Goal: Task Accomplishment & Management: Manage account settings

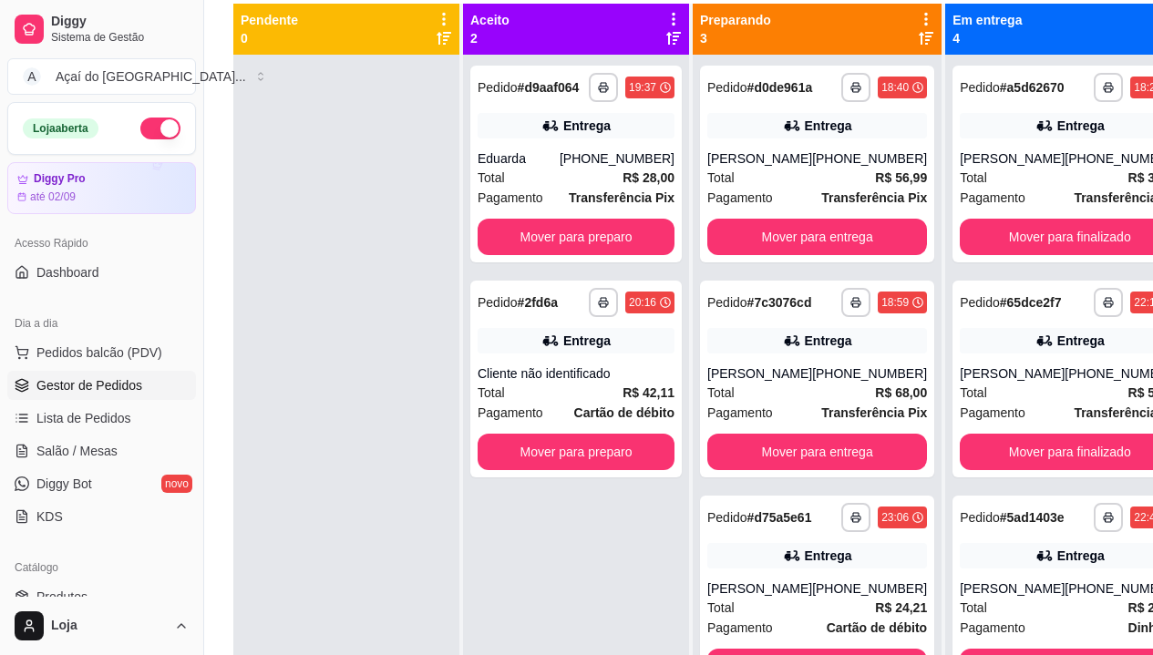
scroll to position [109, 0]
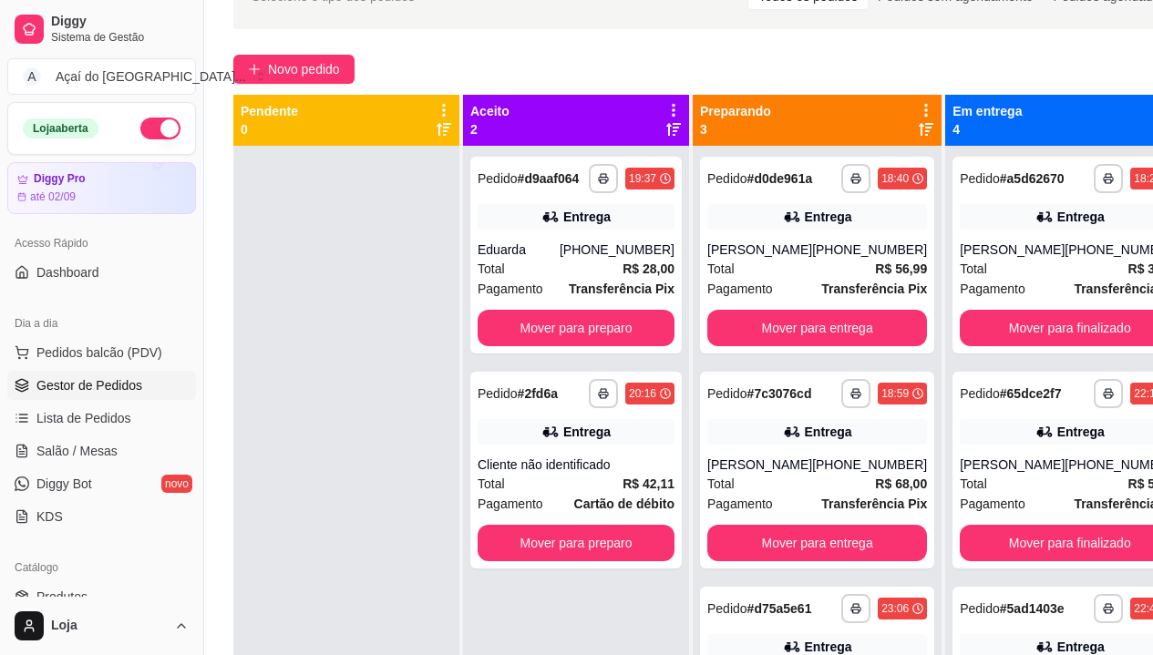
click at [924, 109] on icon at bounding box center [926, 110] width 4 height 13
click at [924, 109] on icon at bounding box center [925, 110] width 3 height 13
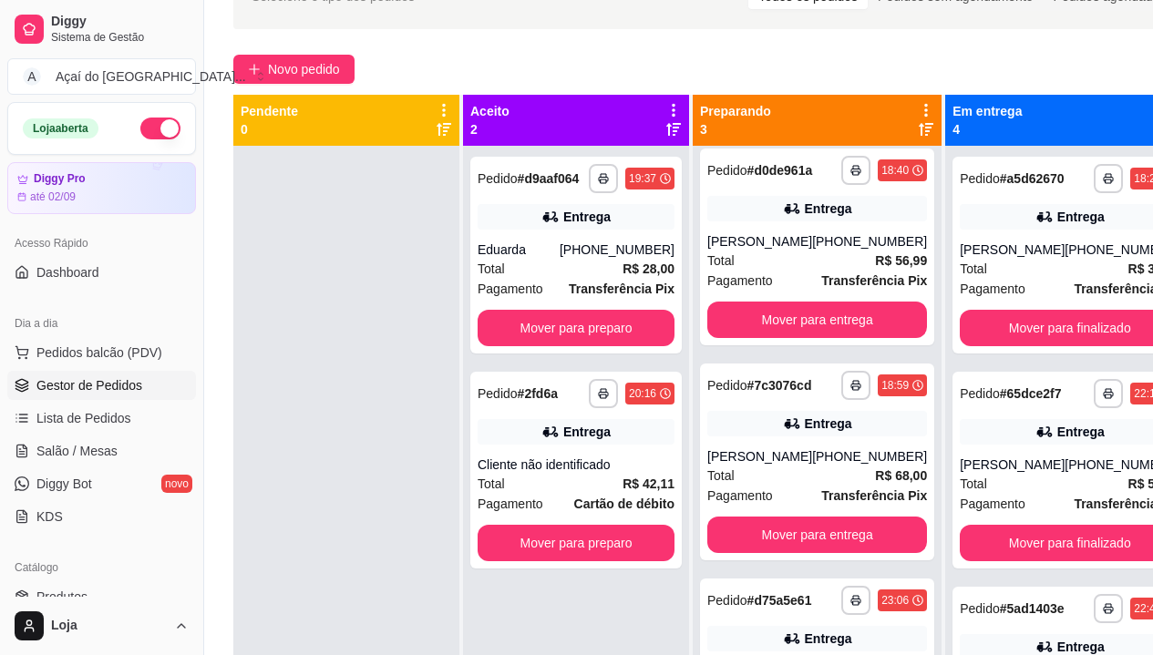
click at [234, 265] on div at bounding box center [346, 473] width 226 height 655
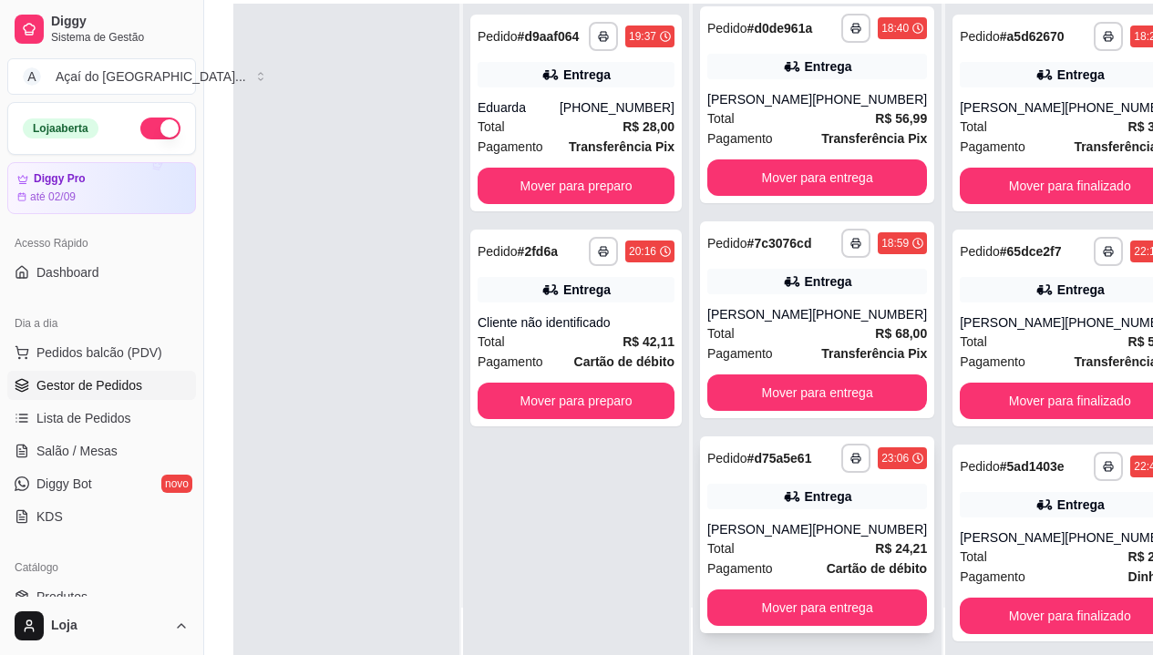
scroll to position [292, 0]
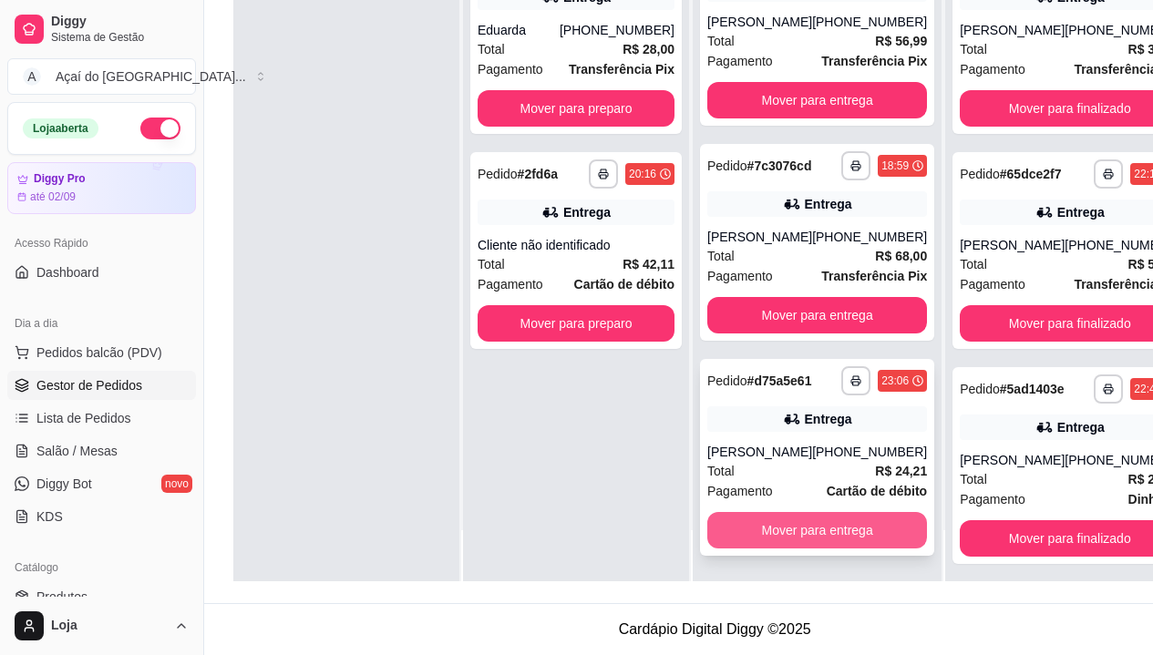
click at [800, 526] on button "Mover para entrega" at bounding box center [817, 530] width 220 height 36
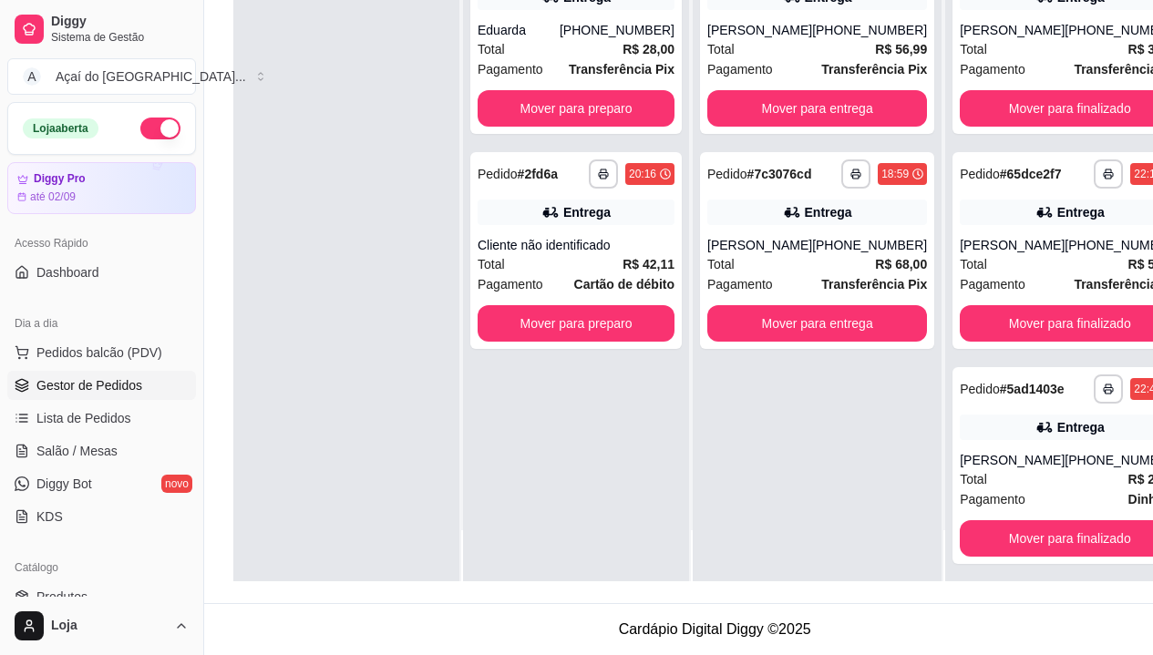
scroll to position [0, 0]
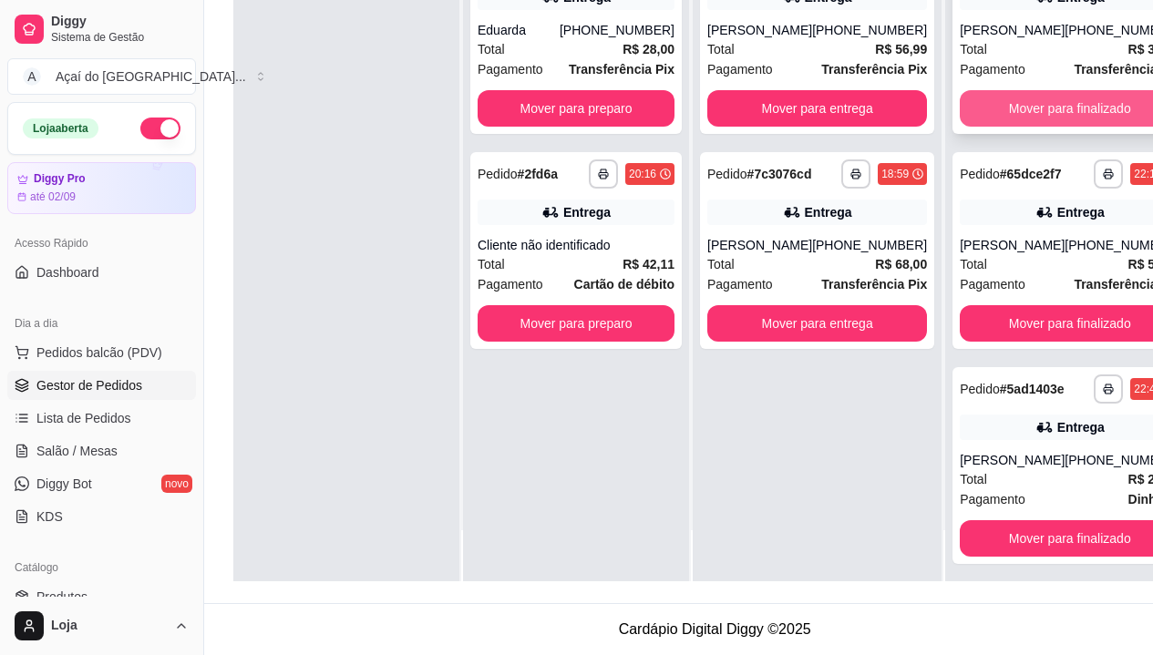
click at [1075, 105] on button "Mover para finalizado" at bounding box center [1069, 108] width 220 height 36
click at [1075, 105] on button "Mover para finalizado" at bounding box center [1069, 109] width 213 height 36
click at [1075, 105] on button "Mover para finalizado" at bounding box center [1069, 108] width 220 height 36
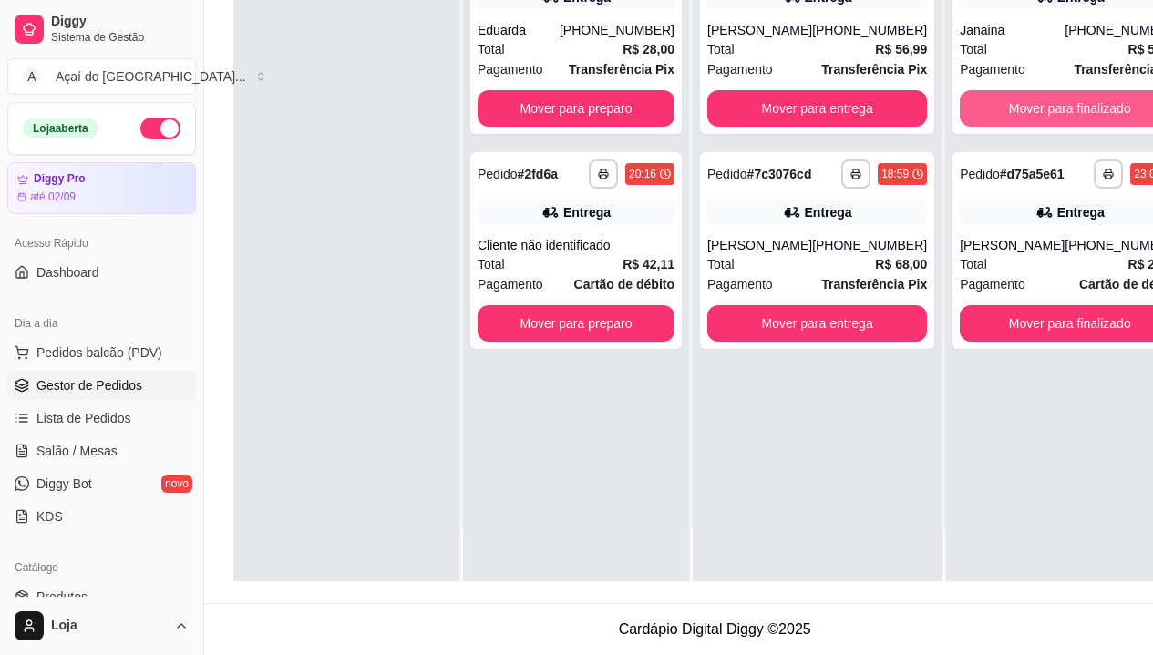
click at [1075, 105] on button "Mover para finalizado" at bounding box center [1069, 108] width 220 height 36
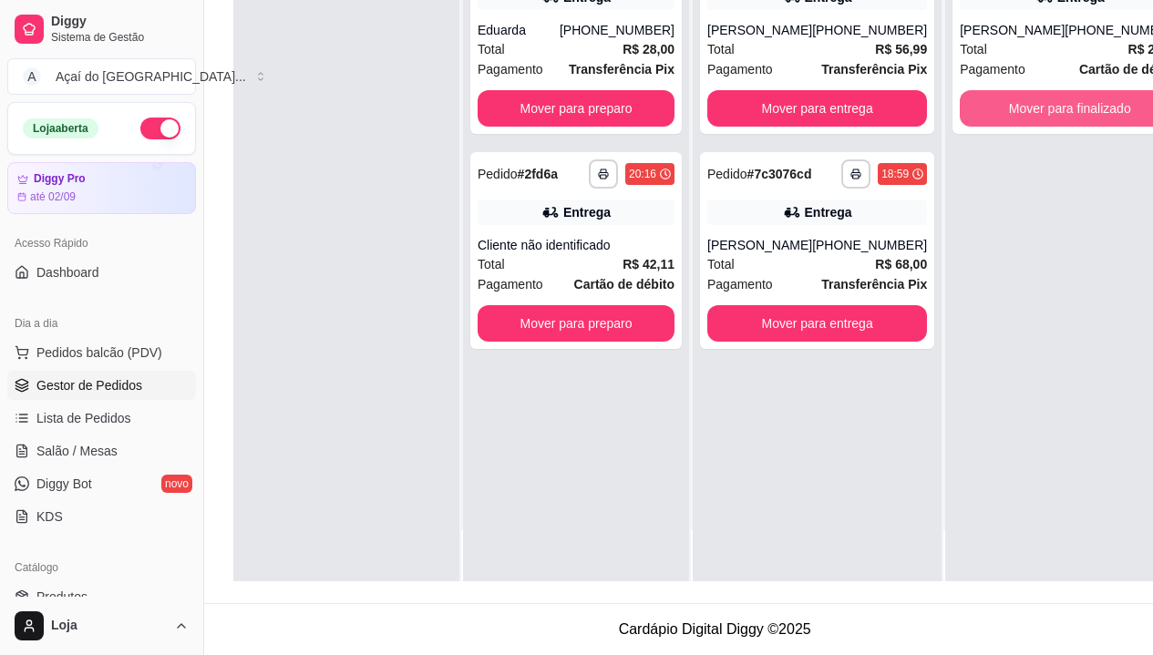
click at [1075, 105] on button "Mover para finalizado" at bounding box center [1069, 108] width 220 height 36
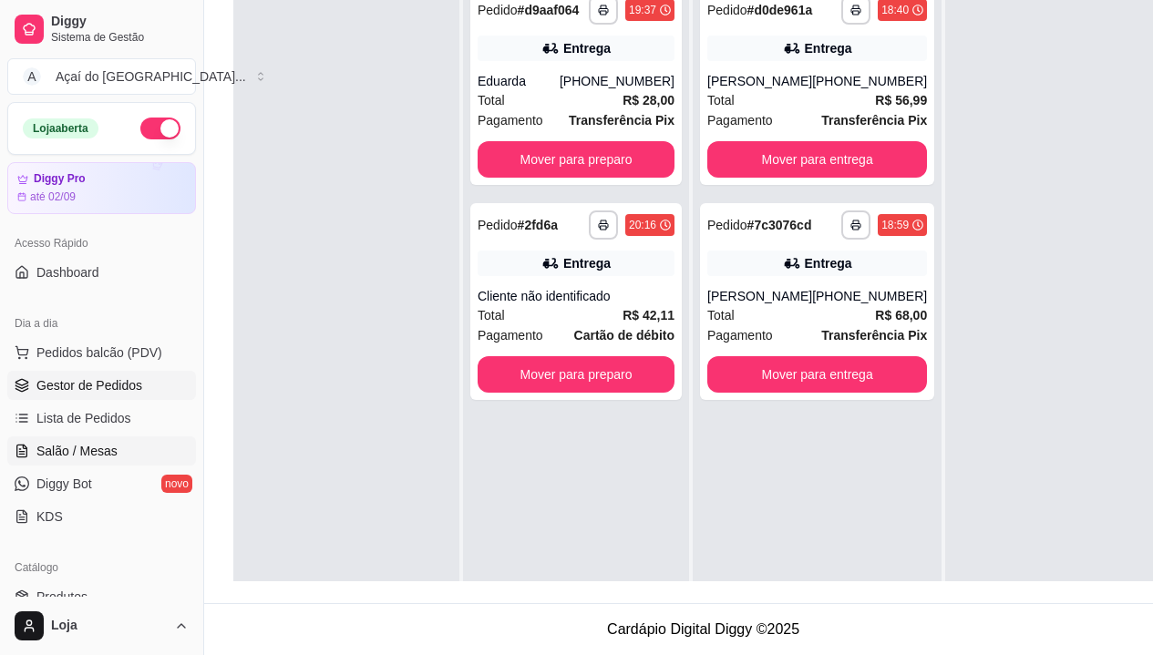
click at [130, 448] on link "Salão / Mesas" at bounding box center [101, 450] width 189 height 29
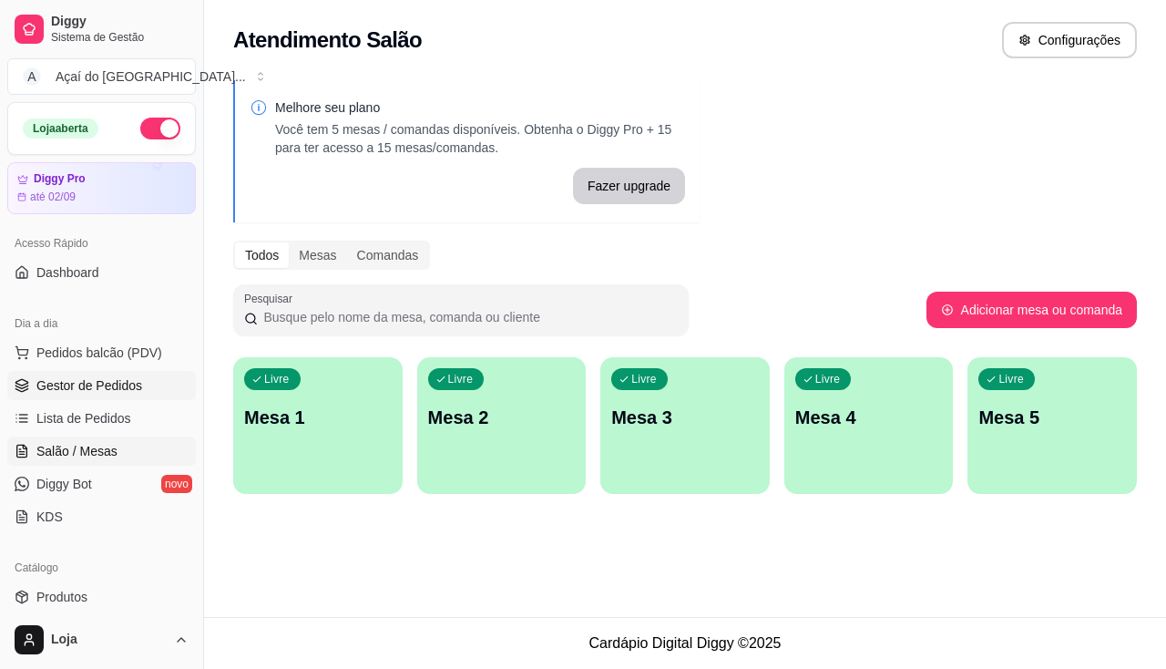
click at [116, 389] on span "Gestor de Pedidos" at bounding box center [89, 385] width 106 height 18
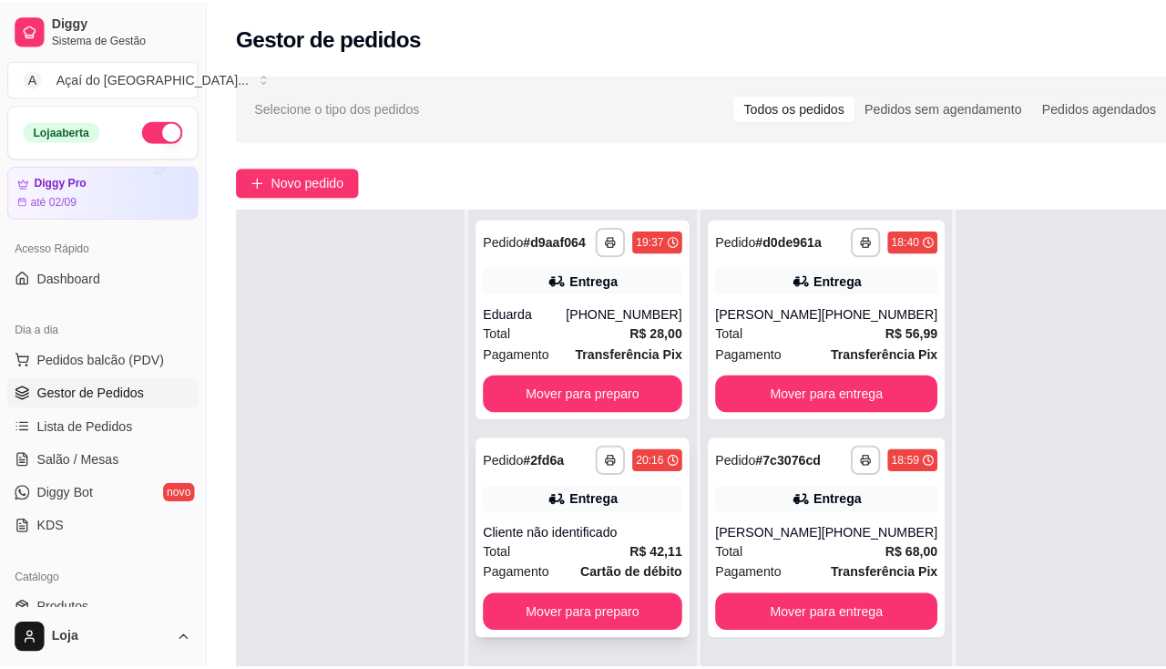
scroll to position [91, 0]
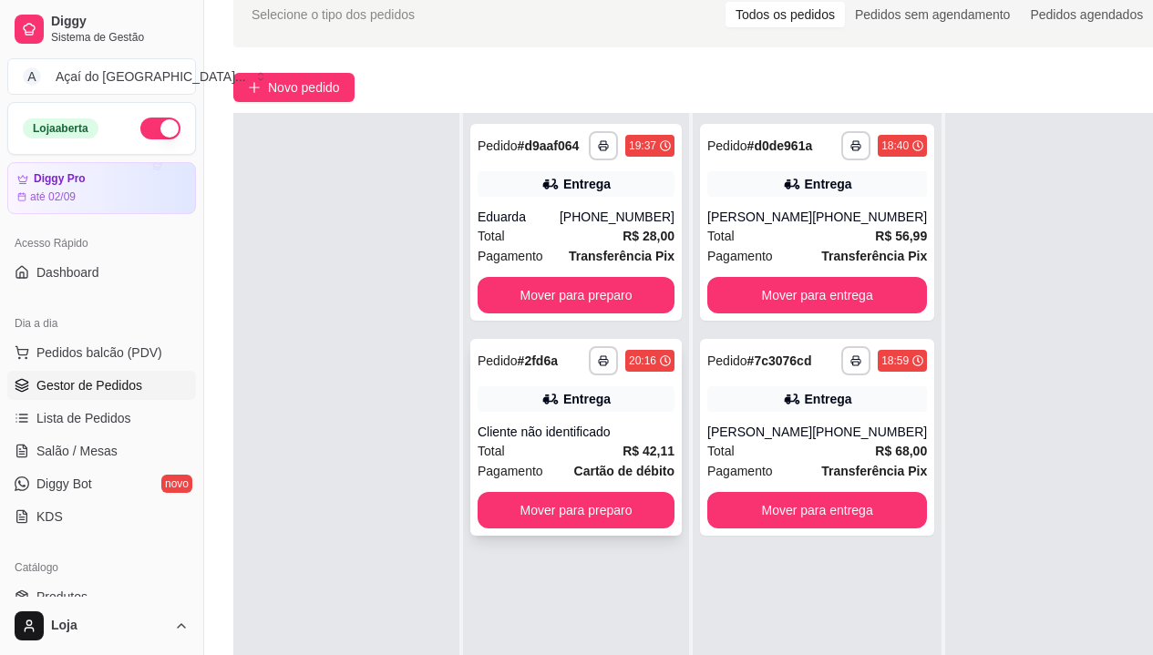
click at [563, 423] on div "Cliente não identificado" at bounding box center [575, 432] width 197 height 18
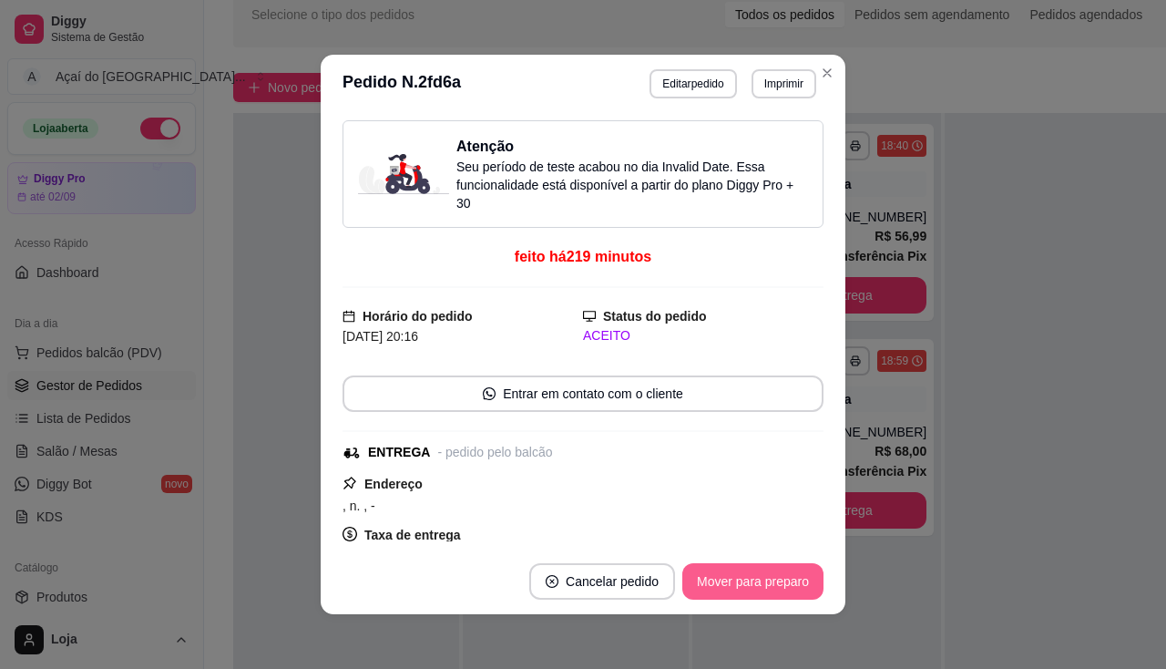
click at [728, 589] on button "Mover para preparo" at bounding box center [752, 581] width 141 height 36
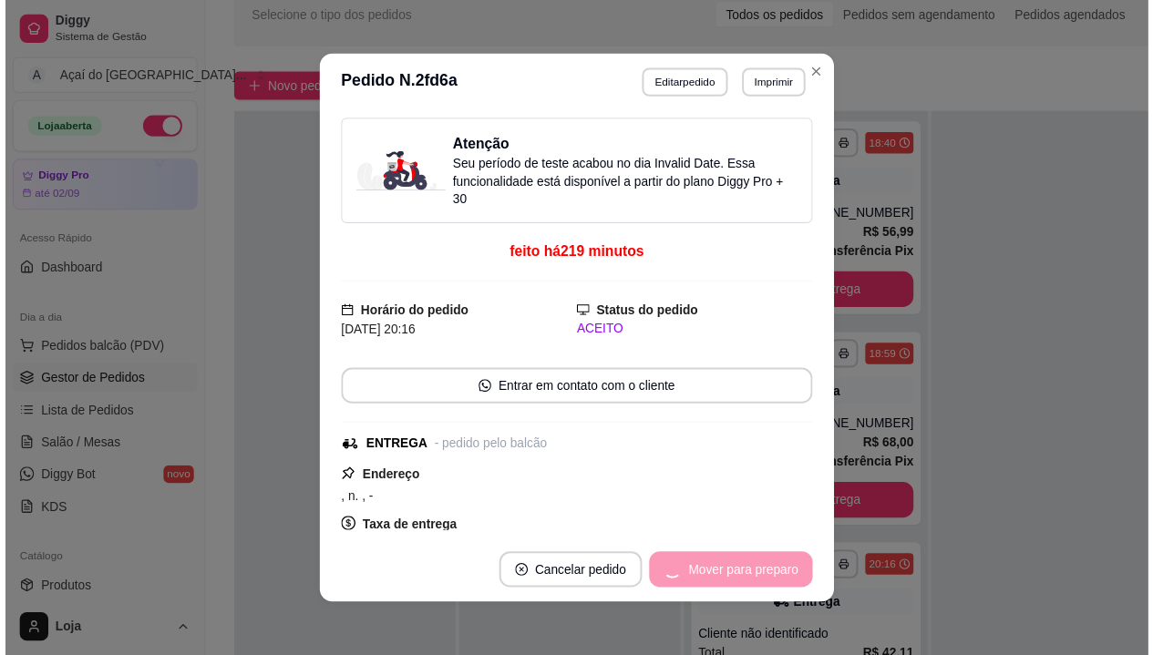
scroll to position [51, 0]
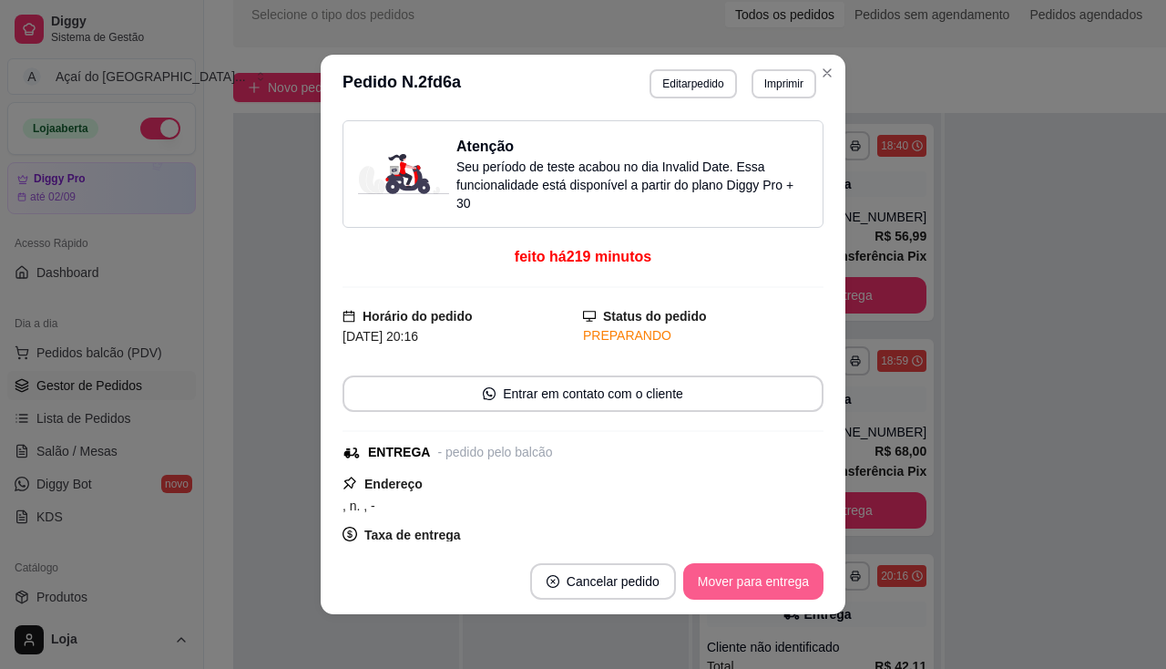
click at [749, 584] on button "Mover para entrega" at bounding box center [753, 581] width 140 height 36
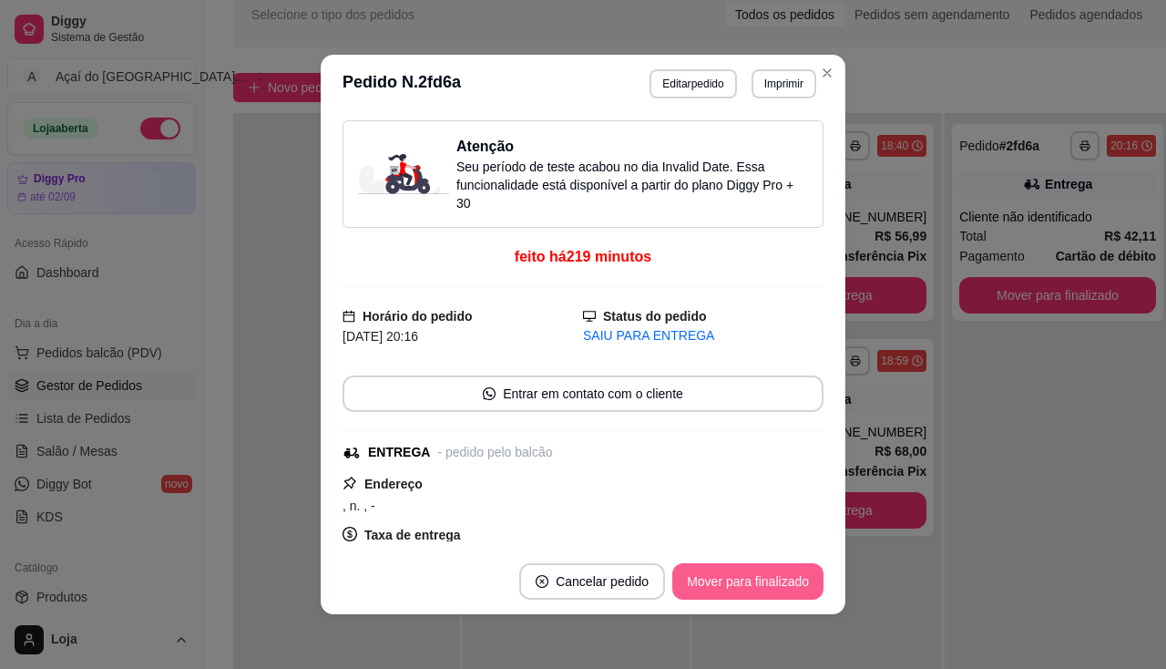
click at [749, 584] on button "Mover para finalizado" at bounding box center [747, 581] width 151 height 36
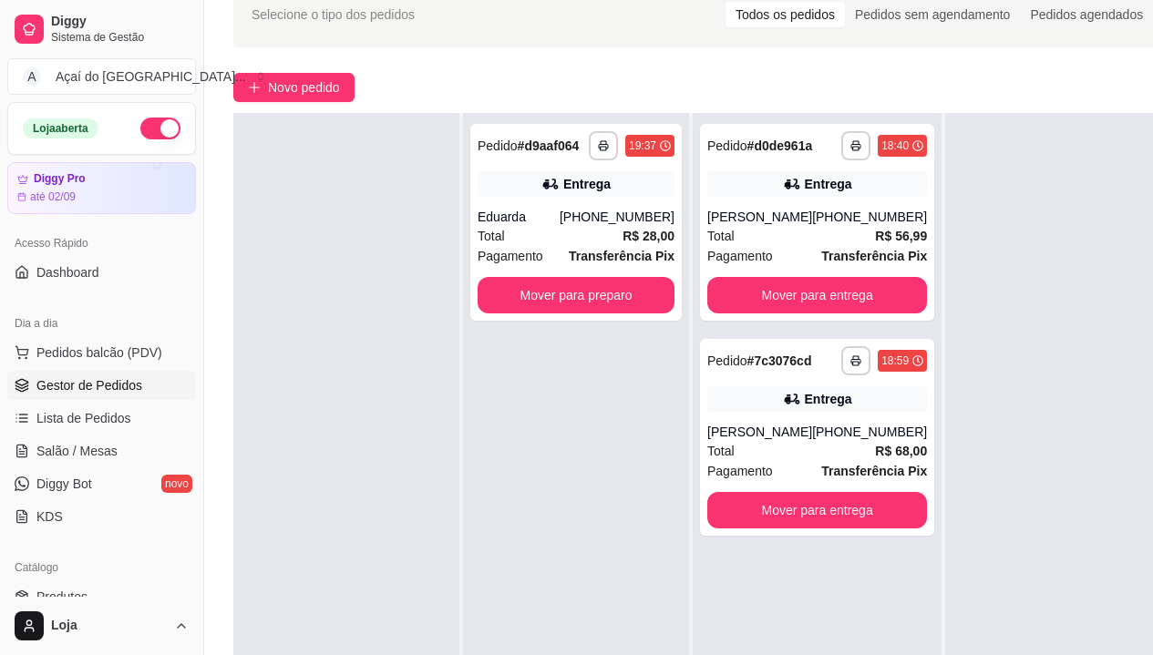
click at [497, 559] on div "**********" at bounding box center [576, 440] width 226 height 655
click at [617, 275] on div "**********" at bounding box center [575, 222] width 211 height 197
click at [1081, 259] on div at bounding box center [1058, 440] width 226 height 655
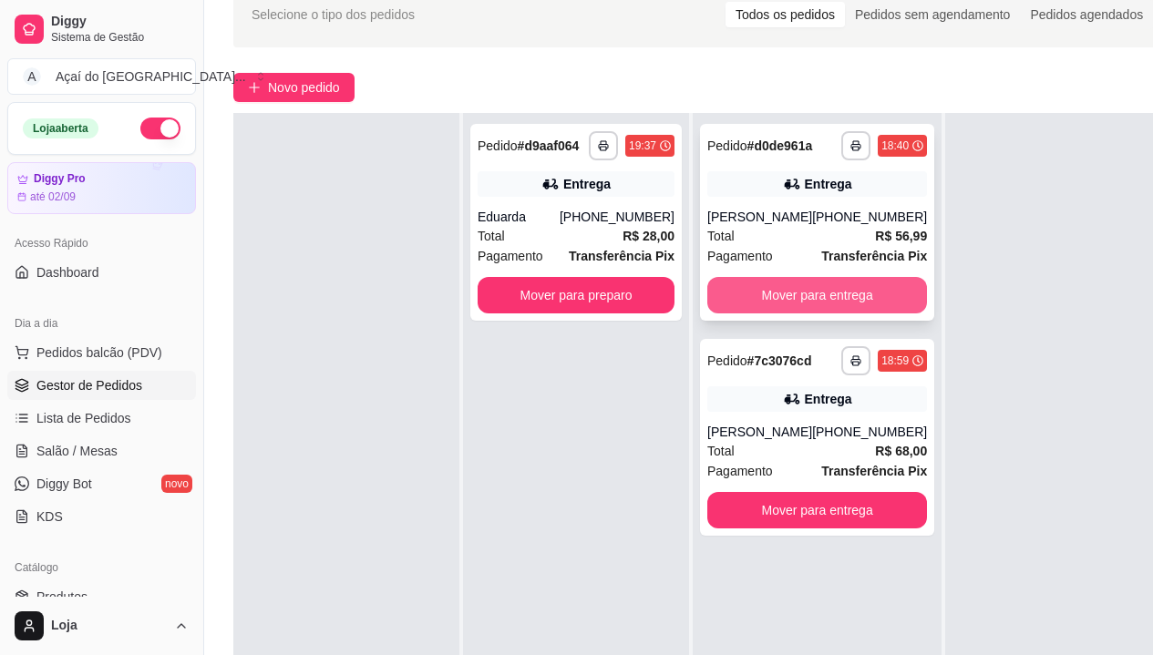
click at [752, 293] on button "Mover para entrega" at bounding box center [817, 295] width 220 height 36
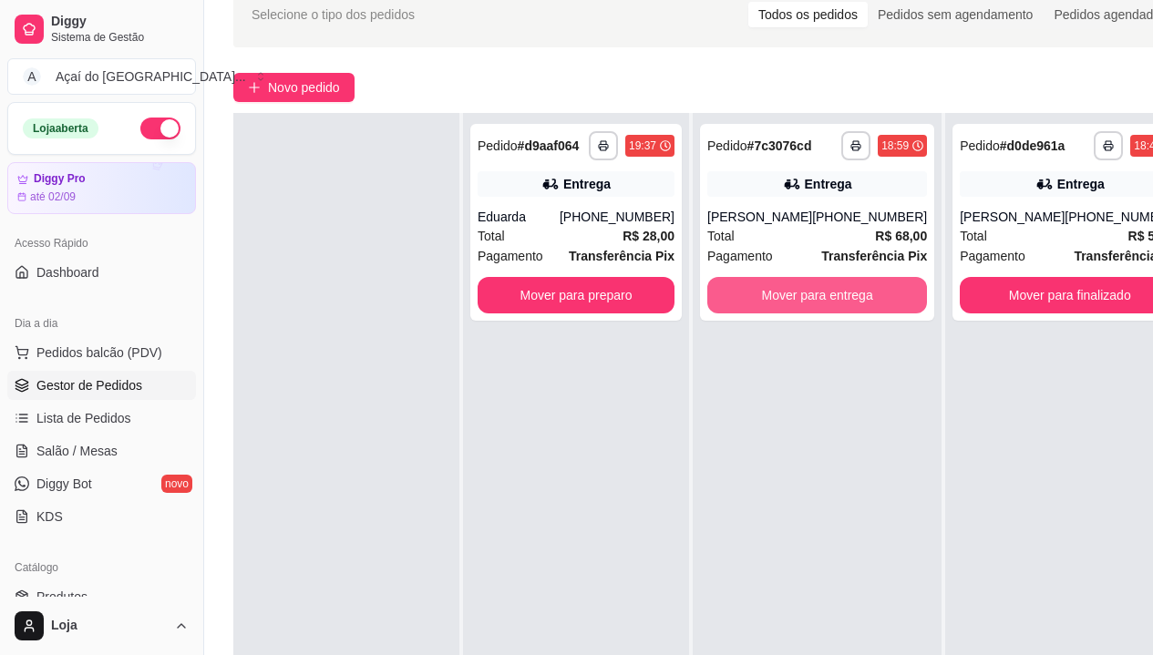
click at [752, 294] on button "Mover para entrega" at bounding box center [817, 295] width 220 height 36
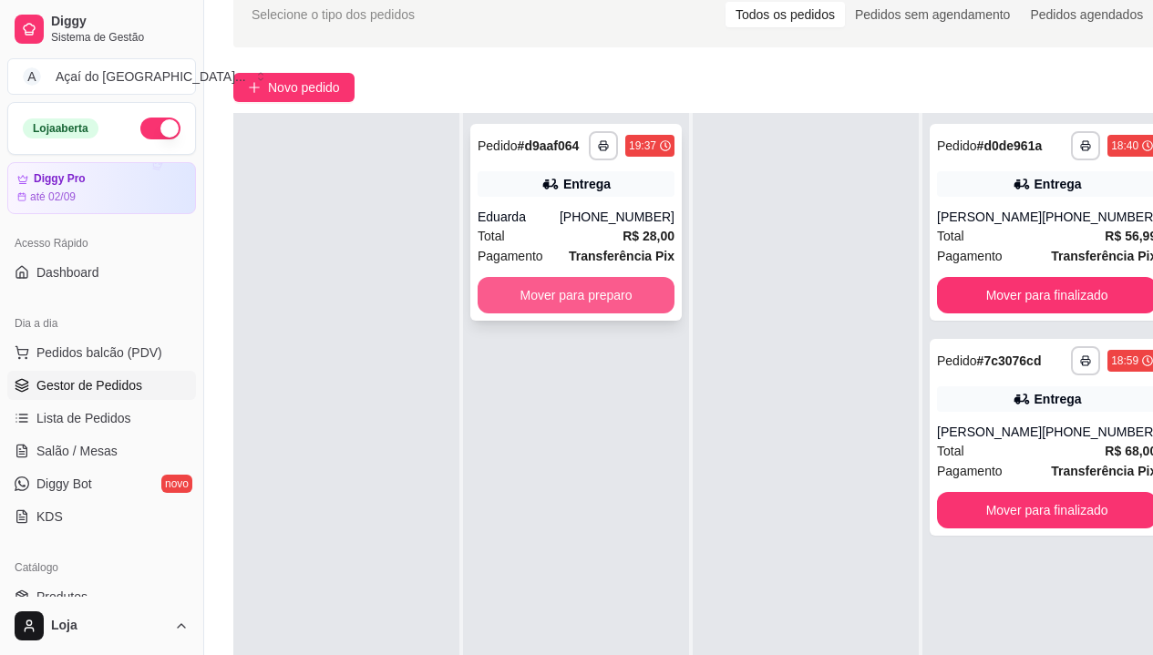
click at [661, 307] on button "Mover para preparo" at bounding box center [575, 295] width 197 height 36
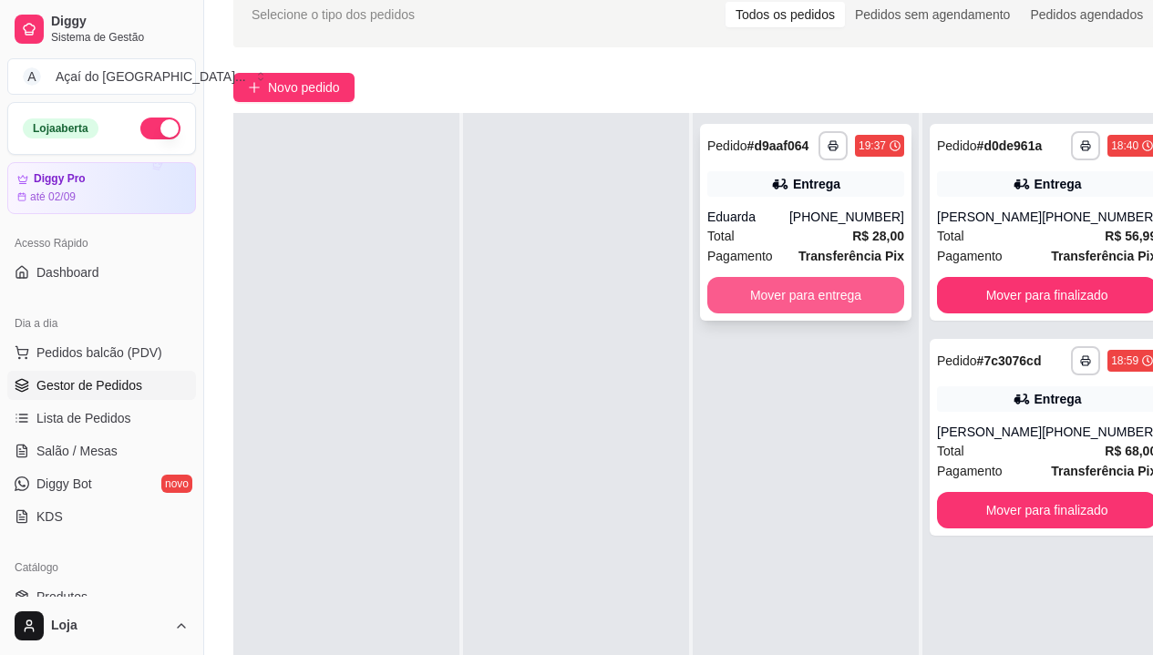
click at [872, 292] on button "Mover para entrega" at bounding box center [805, 295] width 197 height 36
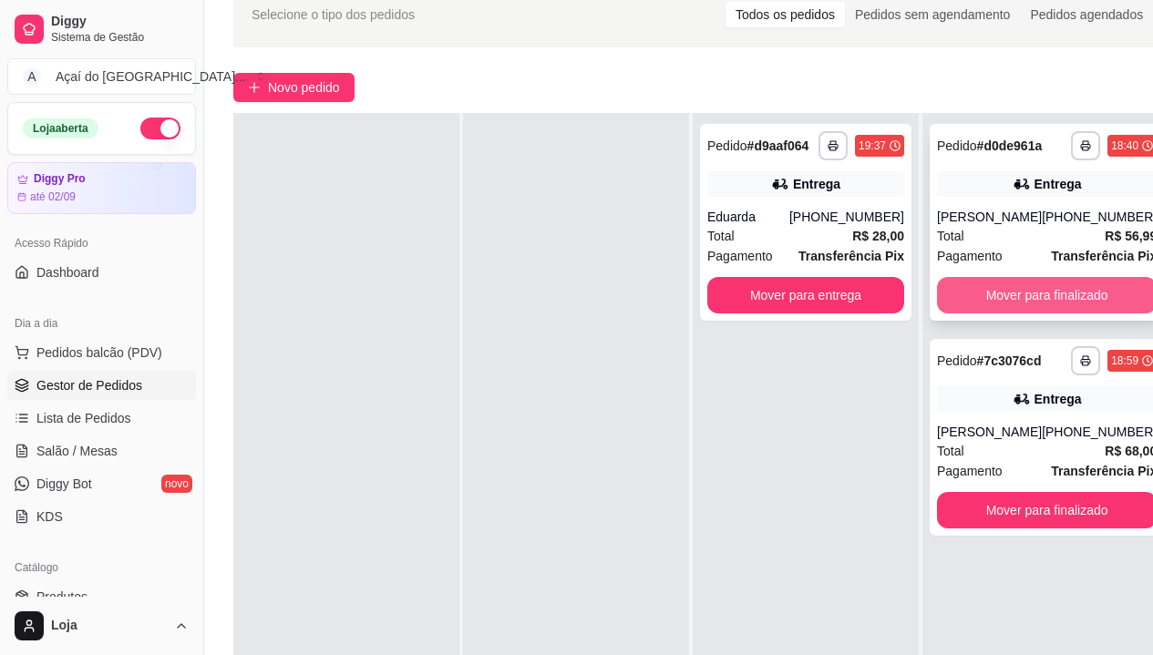
click at [973, 299] on button "Mover para finalizado" at bounding box center [1047, 295] width 220 height 36
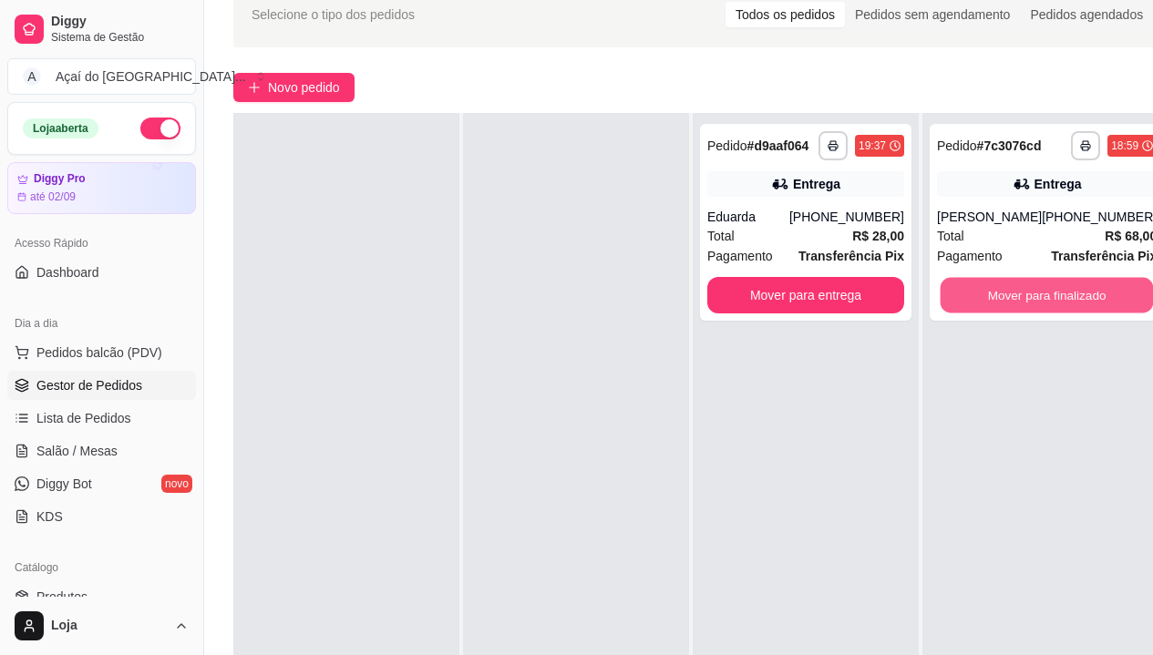
click at [973, 299] on button "Mover para finalizado" at bounding box center [1046, 296] width 213 height 36
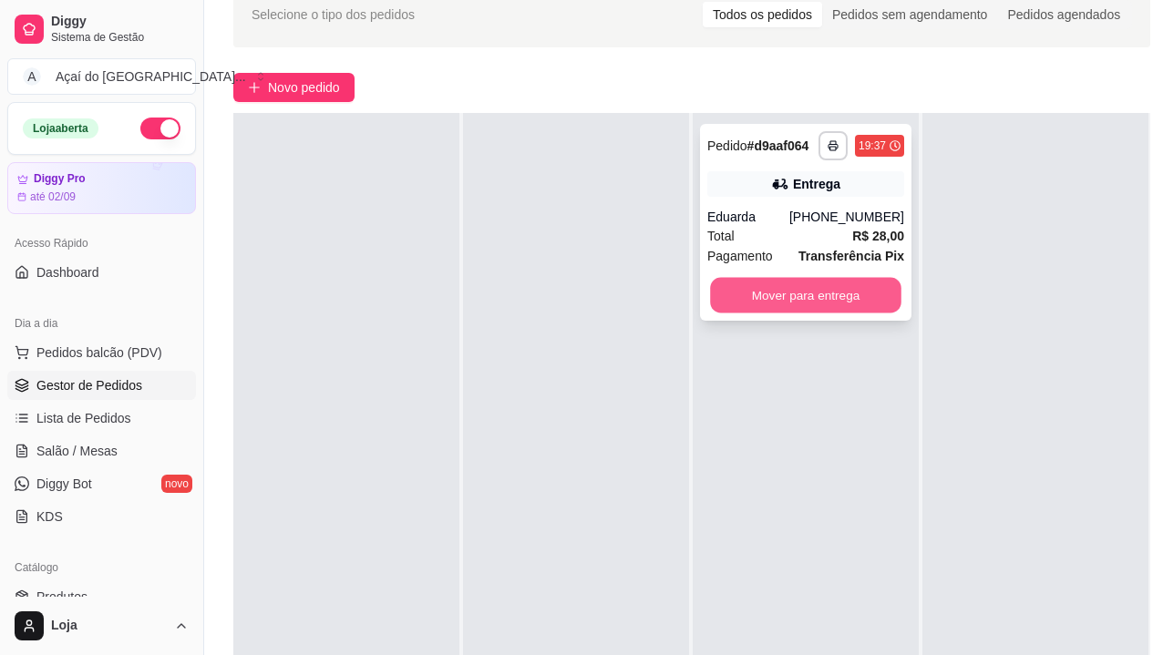
click at [873, 302] on button "Mover para entrega" at bounding box center [805, 296] width 191 height 36
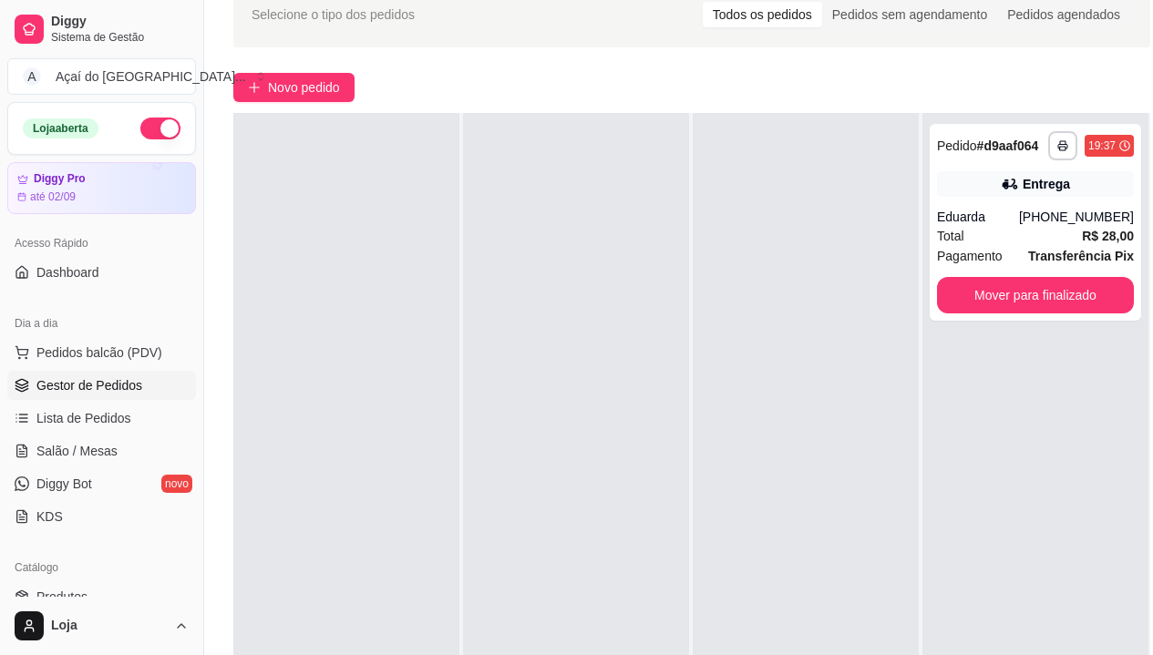
click at [1061, 376] on div "**********" at bounding box center [1035, 440] width 226 height 655
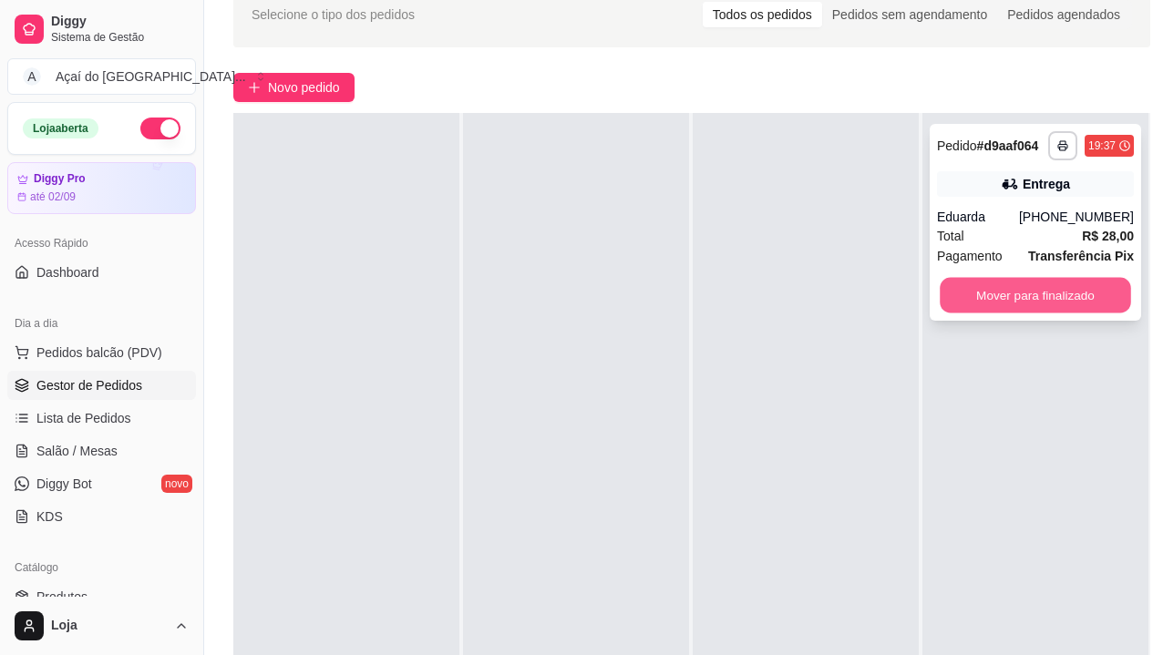
click at [1051, 304] on button "Mover para finalizado" at bounding box center [1034, 296] width 191 height 36
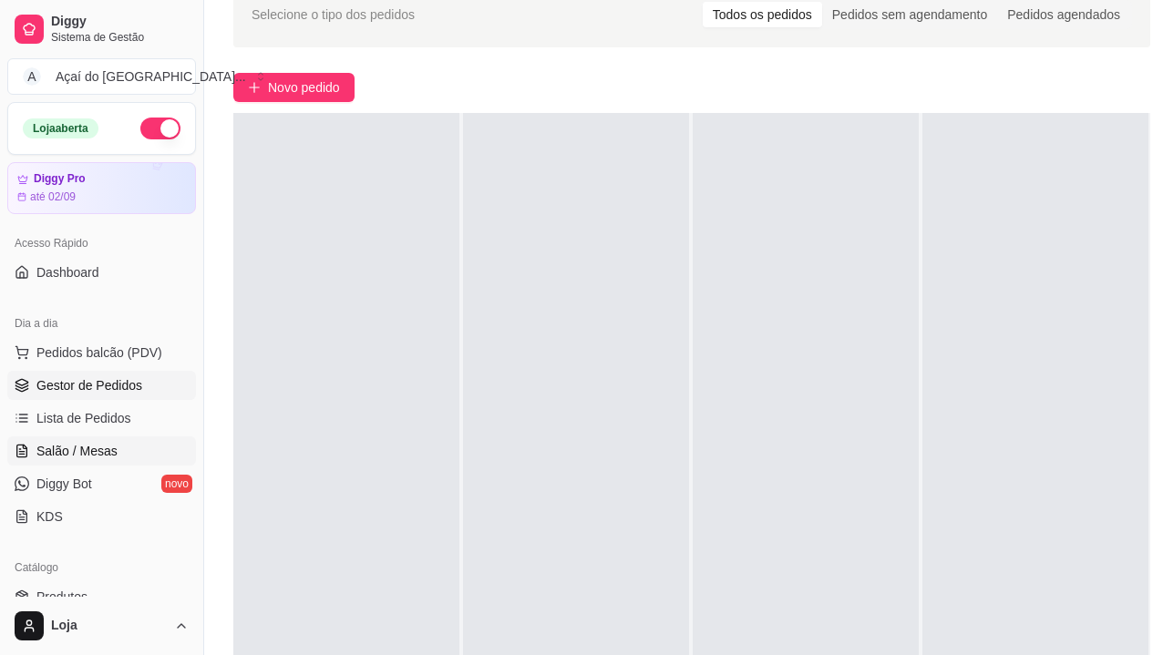
click at [20, 445] on icon at bounding box center [22, 451] width 10 height 12
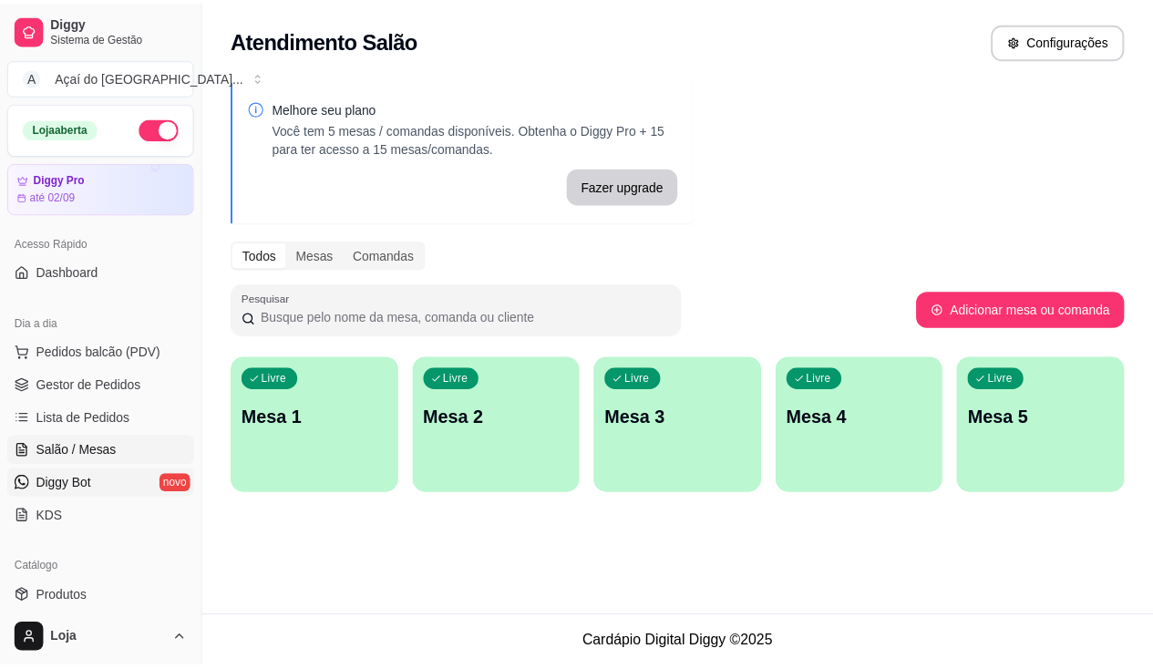
scroll to position [273, 0]
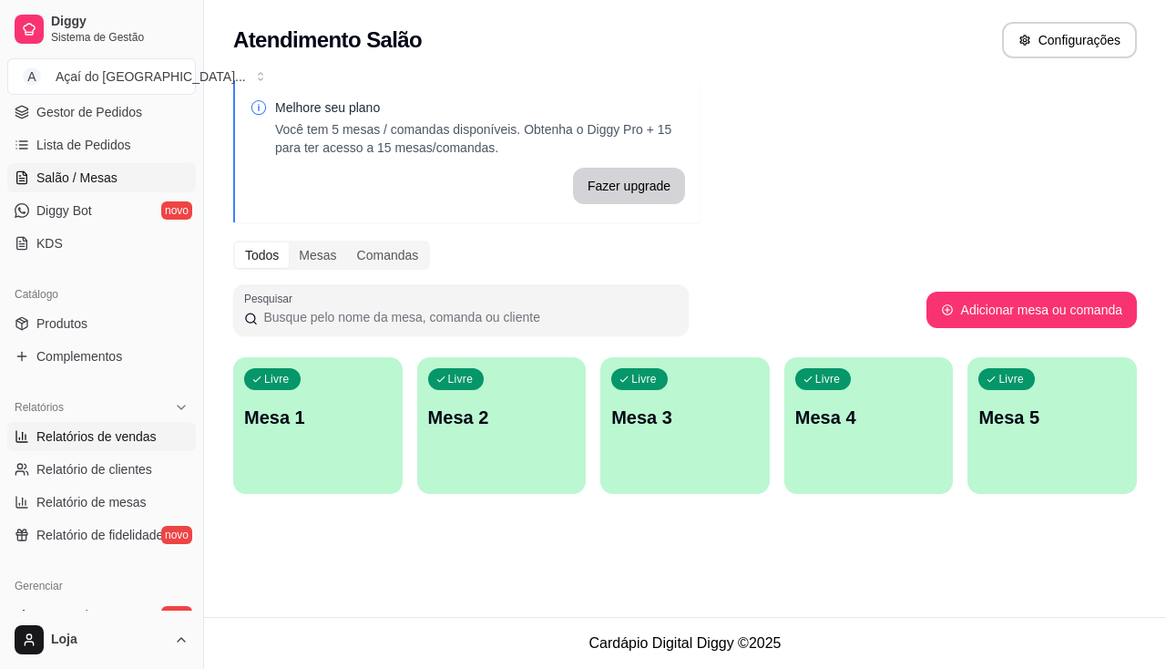
click at [115, 441] on span "Relatórios de vendas" at bounding box center [96, 436] width 120 height 18
select select "ALL"
select select "0"
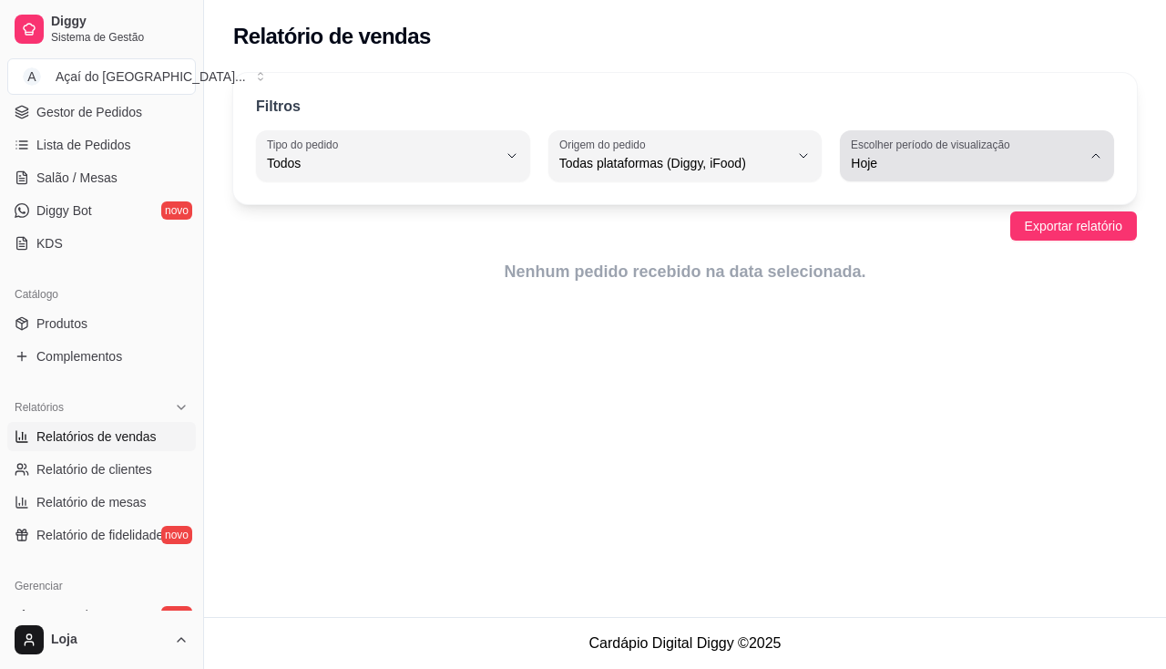
click at [942, 171] on span "Hoje" at bounding box center [966, 163] width 231 height 18
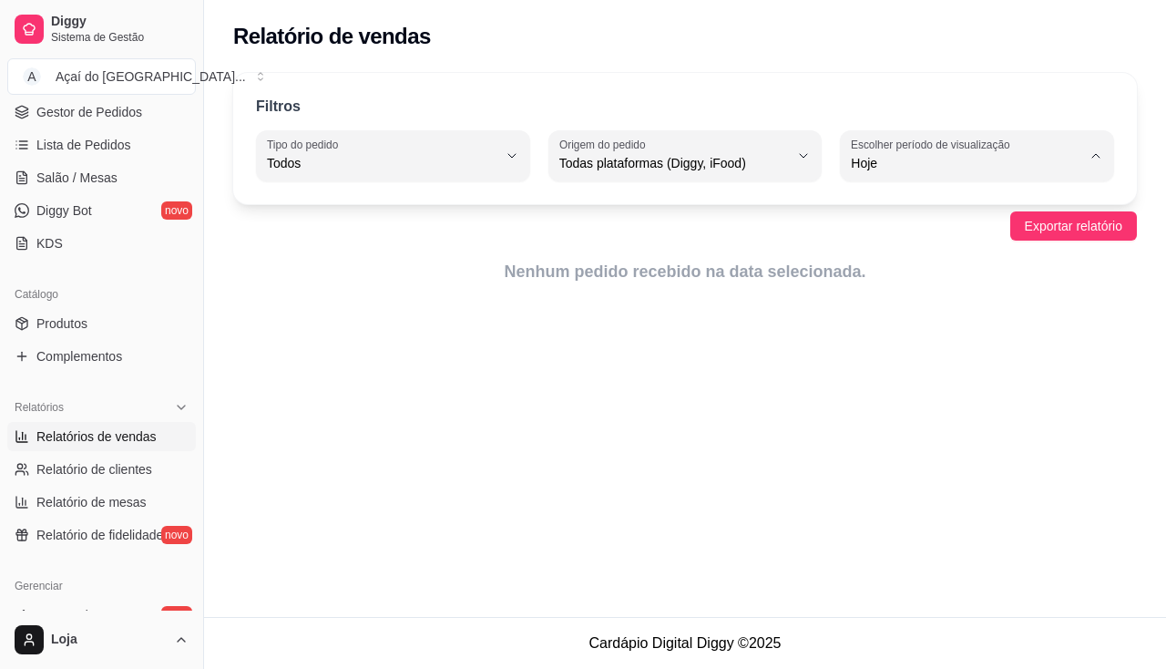
click at [943, 245] on span "Ontem" at bounding box center [969, 236] width 218 height 17
type input "1"
select select "1"
